Goal: Task Accomplishment & Management: Manage account settings

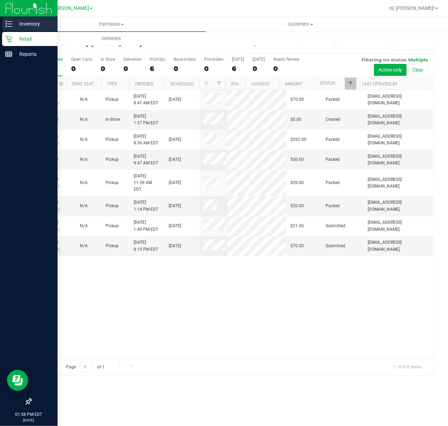
click at [9, 26] on icon at bounding box center [8, 23] width 7 height 7
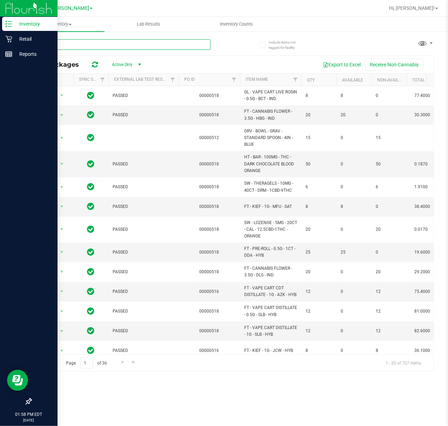
click at [139, 45] on input "text" at bounding box center [121, 44] width 180 height 11
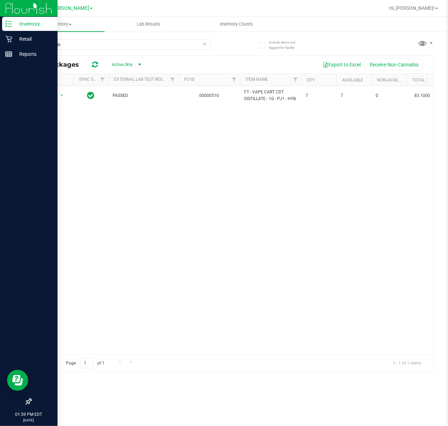
click at [309, 218] on div "Action Action Global inventory Package audit log Print package label Print prod…" at bounding box center [232, 220] width 403 height 268
click at [102, 48] on input "purple pjs" at bounding box center [121, 44] width 180 height 11
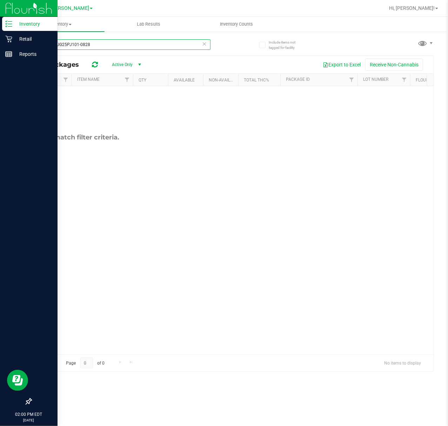
type input "purpleAUG25PJ101-0828"
click at [12, 38] on icon at bounding box center [8, 39] width 7 height 7
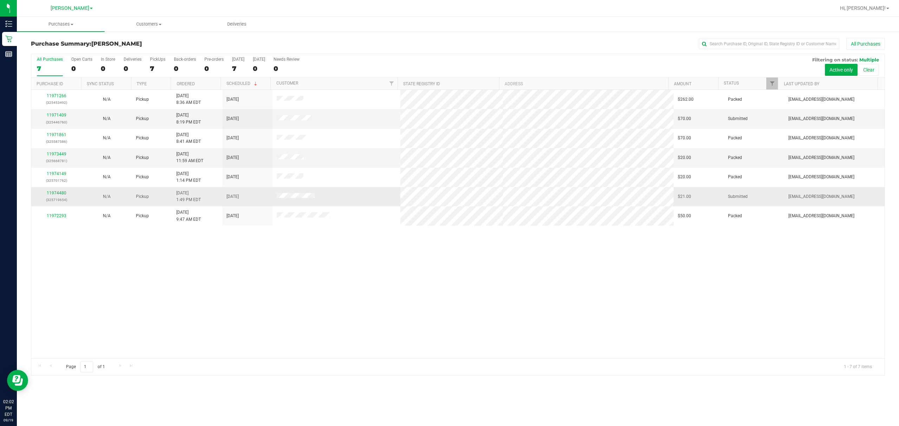
click at [61, 197] on div "11974480 (325719654)" at bounding box center [56, 196] width 42 height 13
click at [59, 194] on link "11974480" at bounding box center [57, 193] width 20 height 5
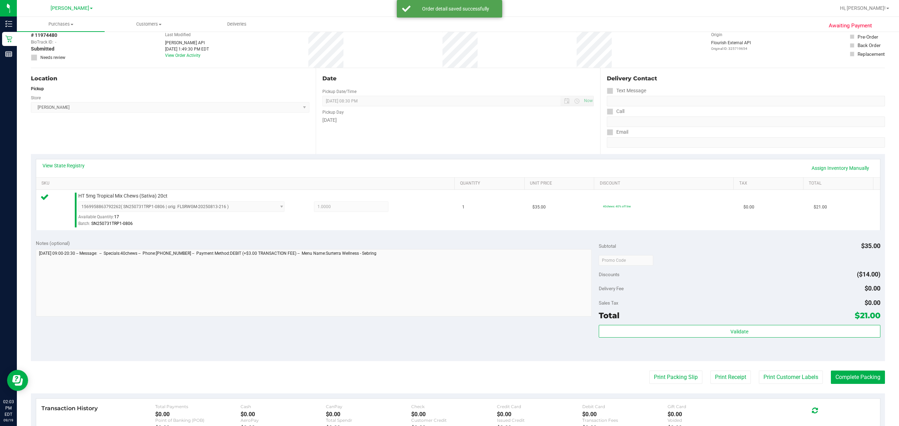
scroll to position [93, 0]
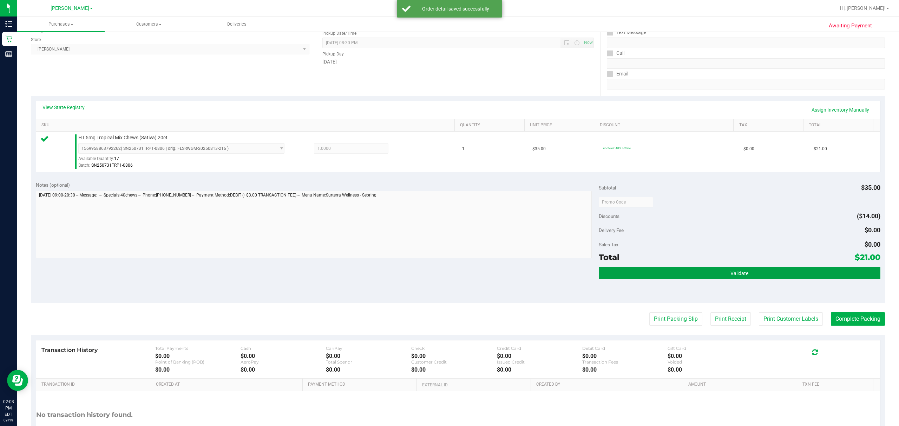
drag, startPoint x: 631, startPoint y: 275, endPoint x: 636, endPoint y: 281, distance: 8.2
click at [448, 275] on button "Validate" at bounding box center [740, 273] width 282 height 13
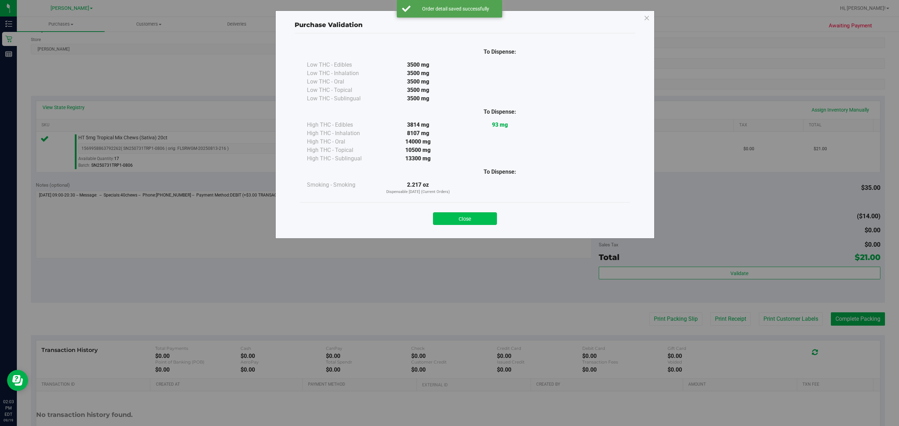
click at [448, 218] on button "Close" at bounding box center [465, 218] width 64 height 13
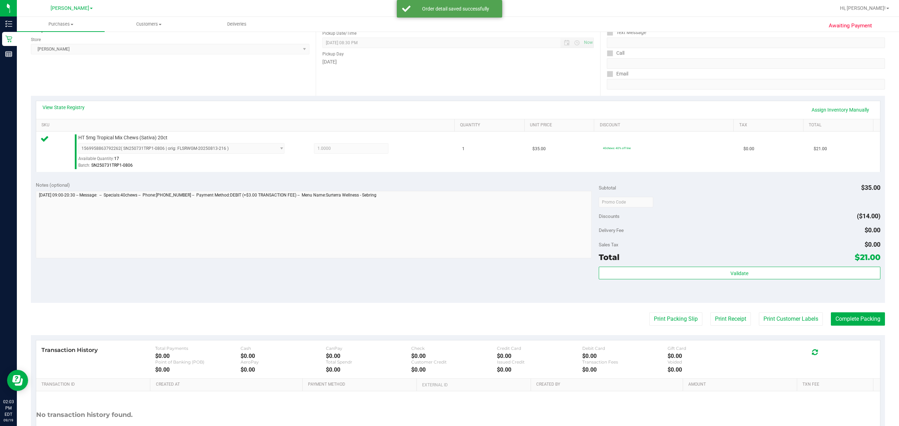
click at [448, 327] on purchase-details "Back Edit Purchase Cancel Purchase View Profile # 11974480 BioTrack ID: - Submi…" at bounding box center [458, 206] width 854 height 522
click at [448, 321] on button "Print Packing Slip" at bounding box center [675, 318] width 53 height 13
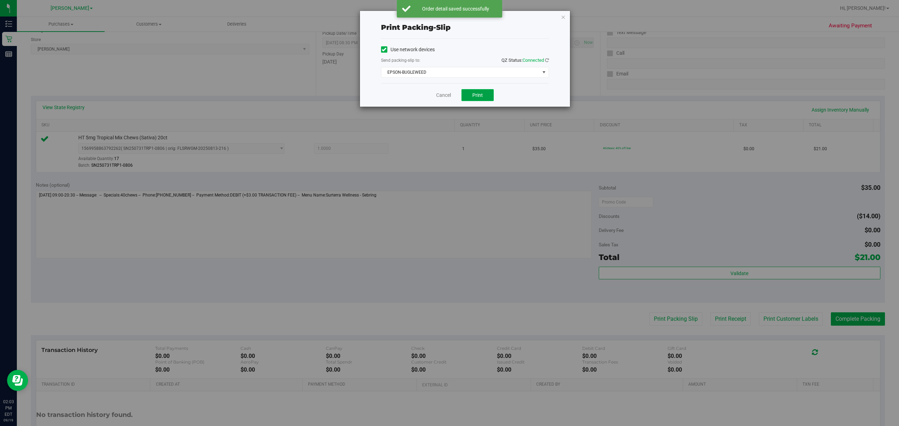
click at [448, 96] on button "Print" at bounding box center [477, 95] width 32 height 12
click at [439, 92] on link "Cancel" at bounding box center [443, 95] width 15 height 7
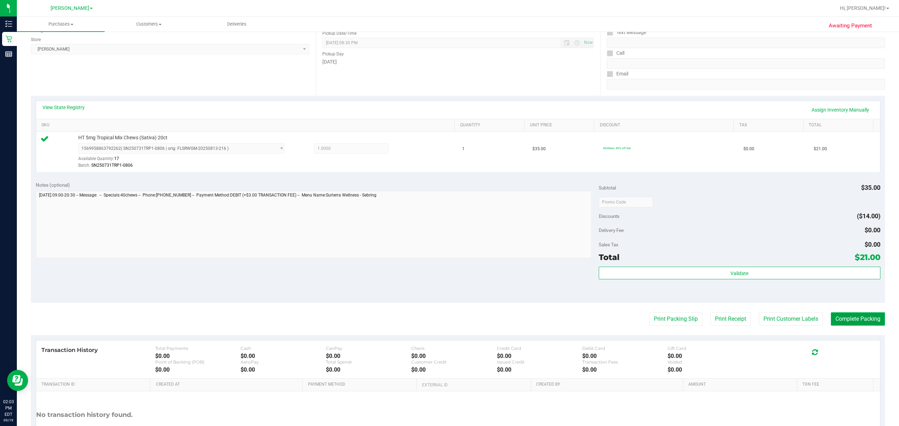
click at [448, 318] on button "Complete Packing" at bounding box center [858, 318] width 54 height 13
